Goal: Task Accomplishment & Management: Use online tool/utility

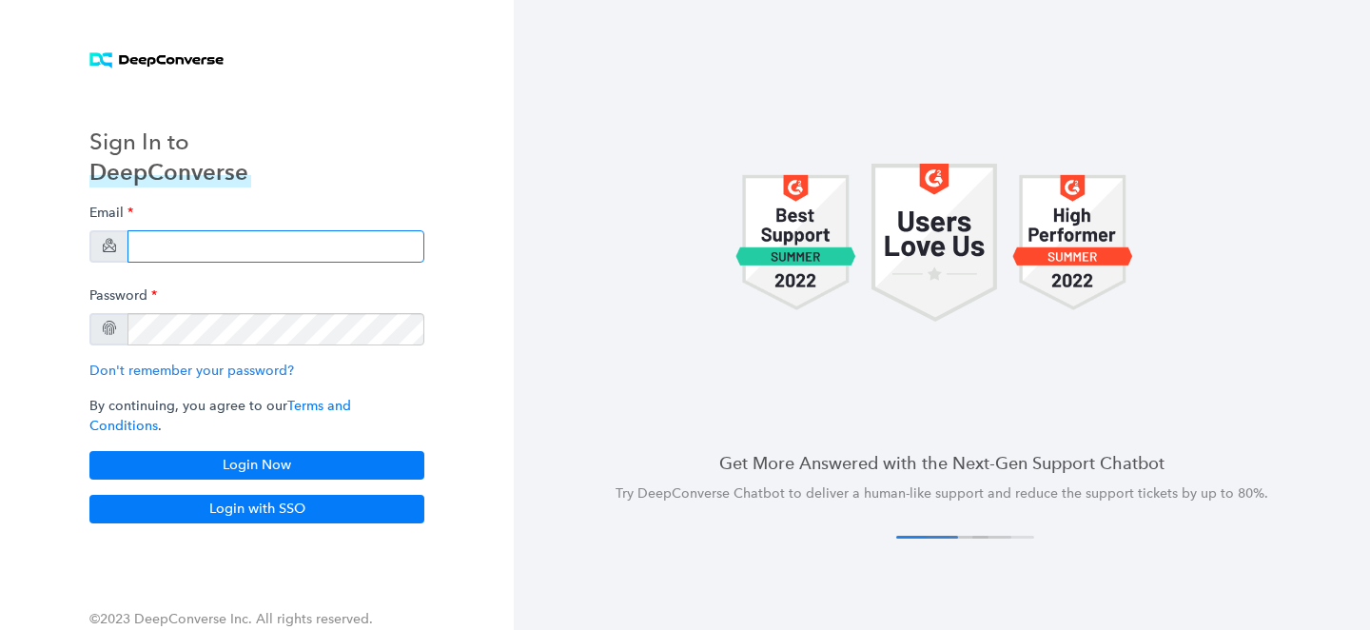
click at [219, 255] on input "email" at bounding box center [275, 246] width 297 height 32
type input "bryce.duzan+pd@siriusxm.com"
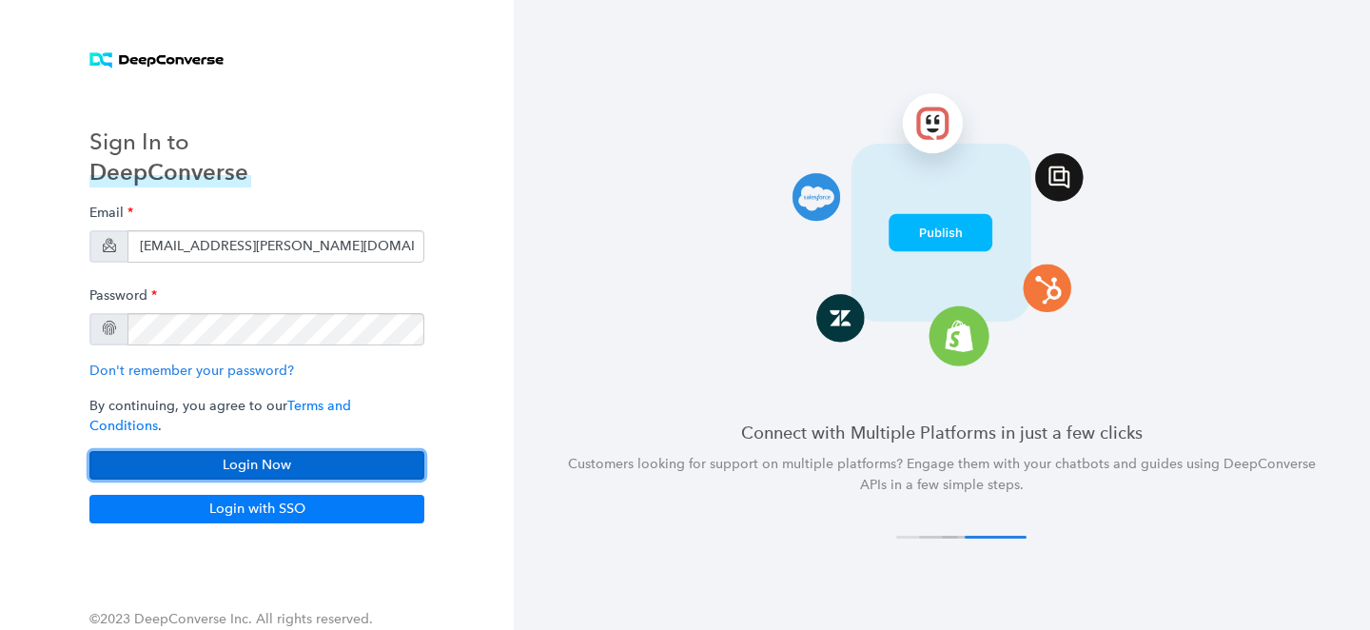
click at [259, 461] on button "Login Now" at bounding box center [256, 465] width 335 height 29
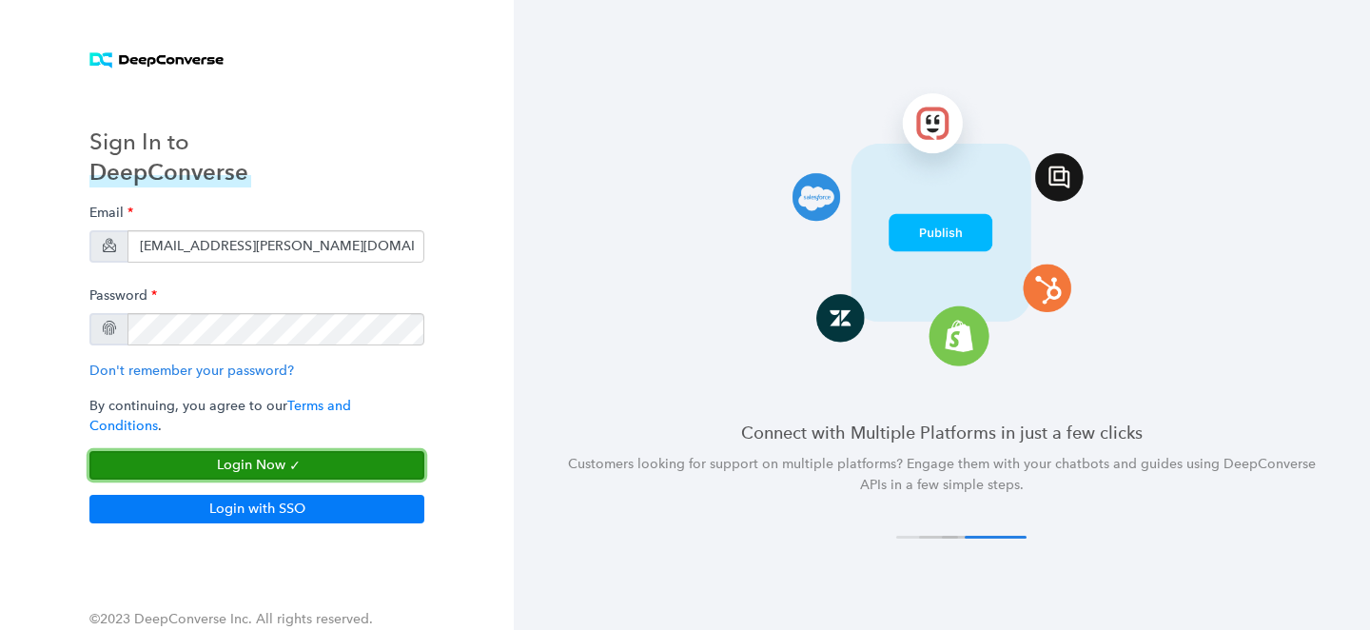
click at [308, 457] on button "Login Now" at bounding box center [256, 465] width 335 height 29
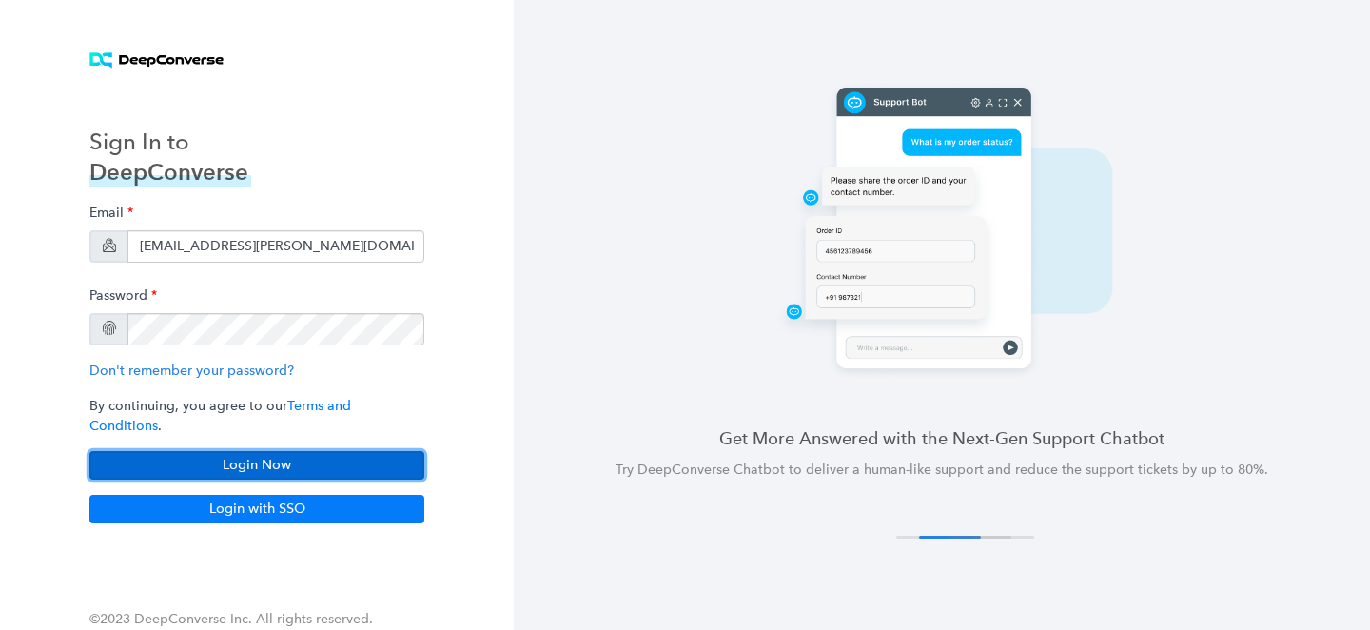
click at [266, 451] on button "Login Now" at bounding box center [256, 465] width 335 height 29
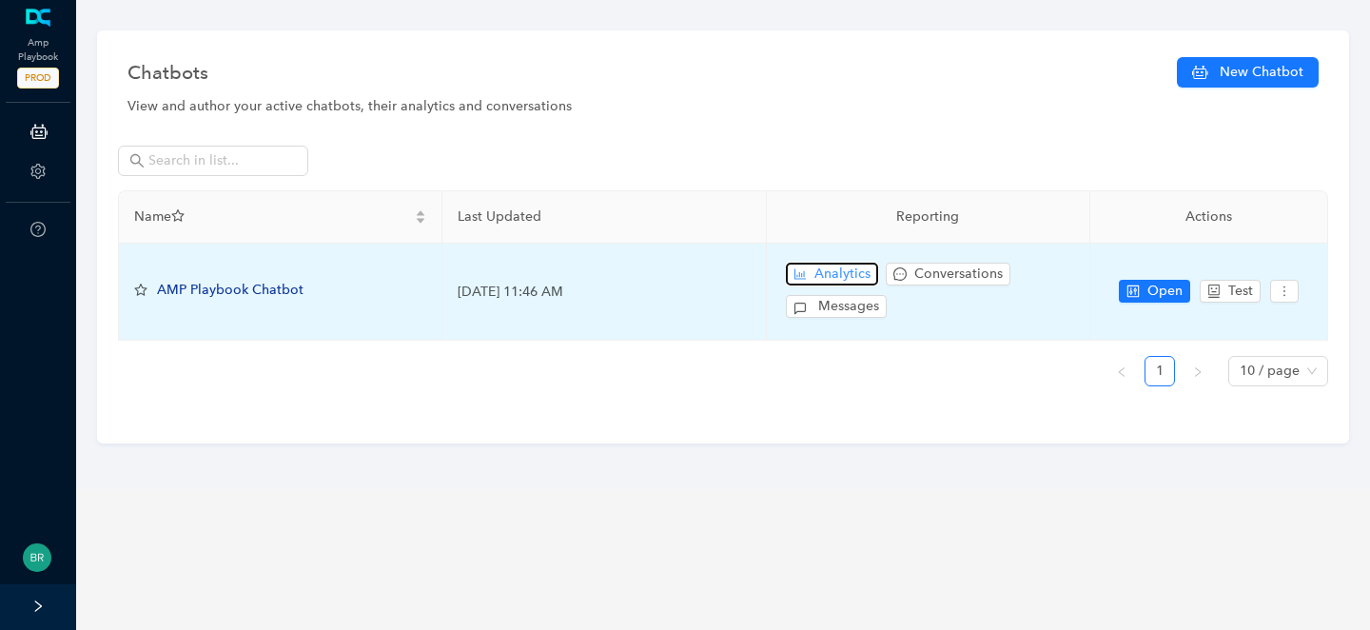
click at [849, 276] on span "Analytics" at bounding box center [842, 273] width 56 height 21
